Goal: Ask a question

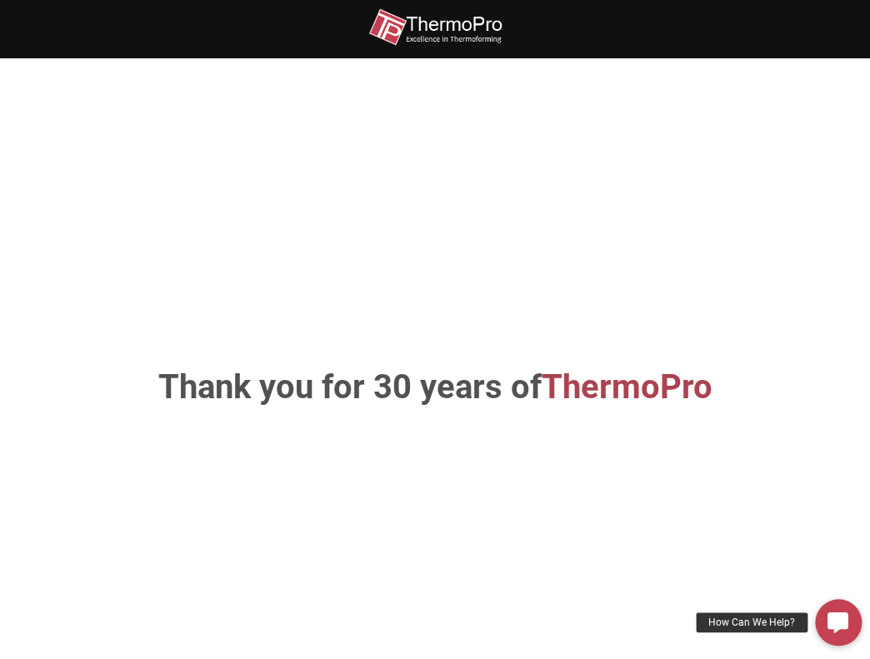
click at [387, 22] on img at bounding box center [434, 26] width 133 height 37
click at [775, 621] on div "How Can We Help?" at bounding box center [752, 622] width 112 height 20
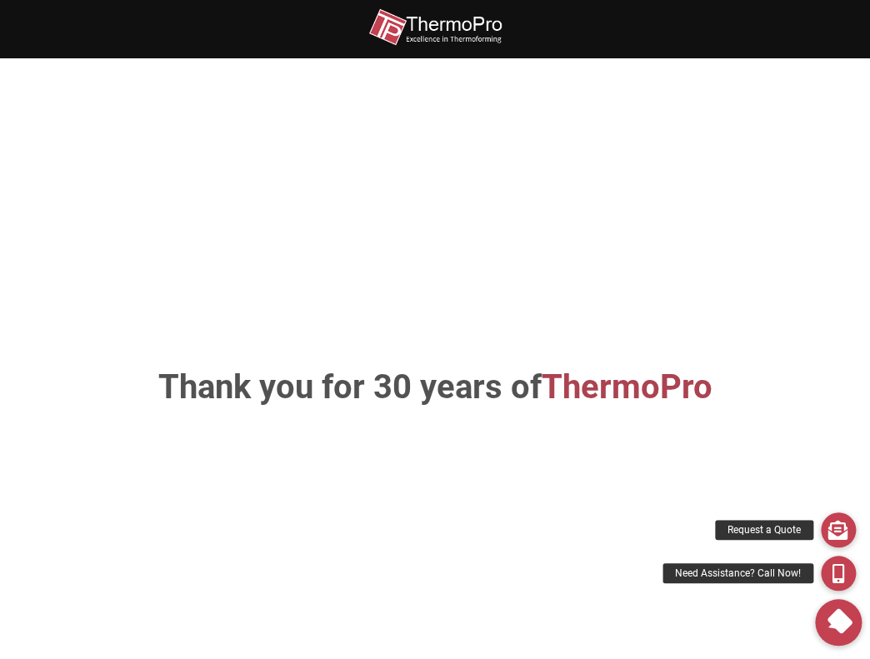
click at [372, 288] on div "Thank you for 30 years of ThermoPro" at bounding box center [435, 387] width 870 height 559
